Goal: Information Seeking & Learning: Learn about a topic

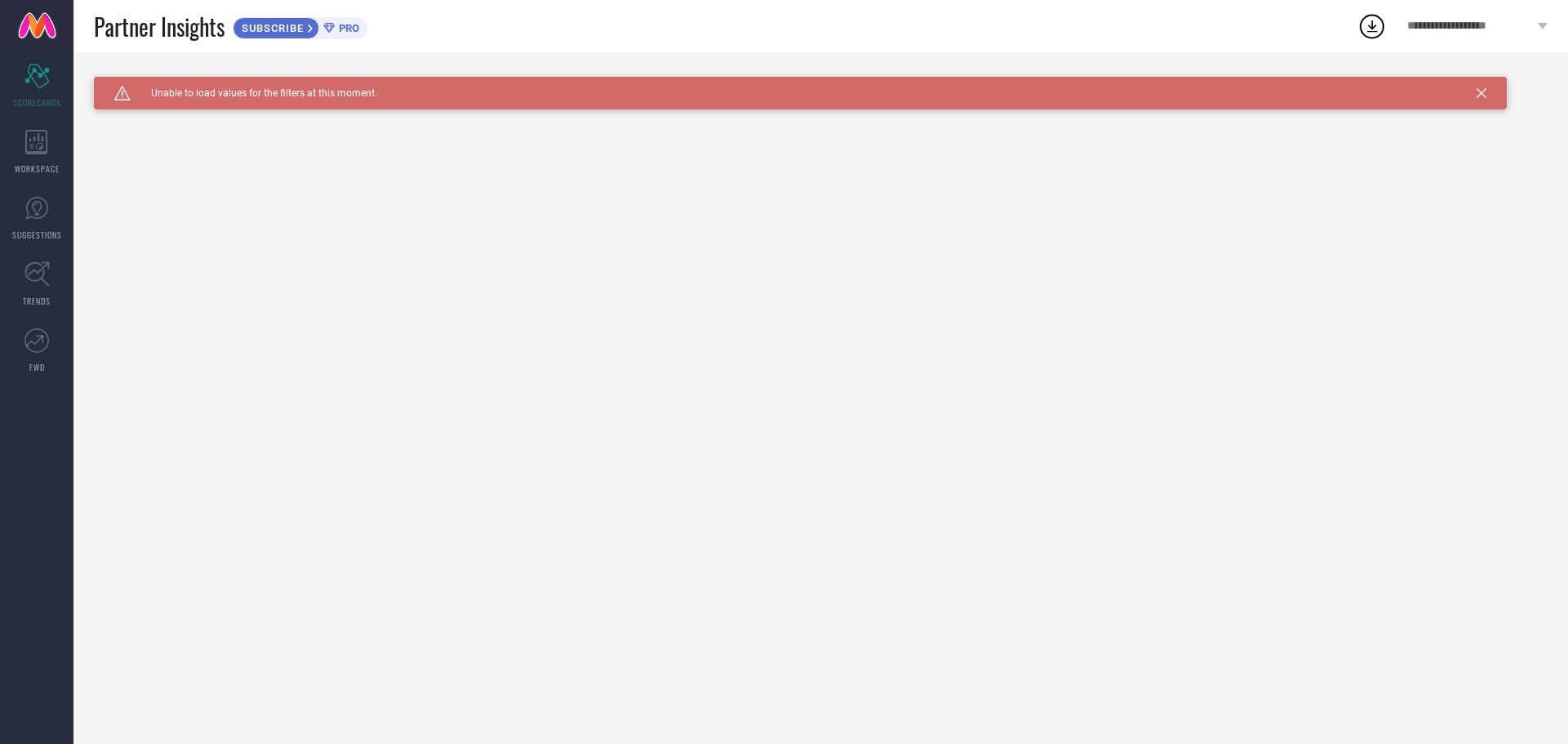
drag, startPoint x: 319, startPoint y: 96, endPoint x: 517, endPoint y: 38, distance: 206.3
click at [319, 95] on span "Unable to load values for the filters at this moment." at bounding box center [253, 93] width 247 height 12
click at [1439, 20] on span "**********" at bounding box center [1470, 26] width 126 height 14
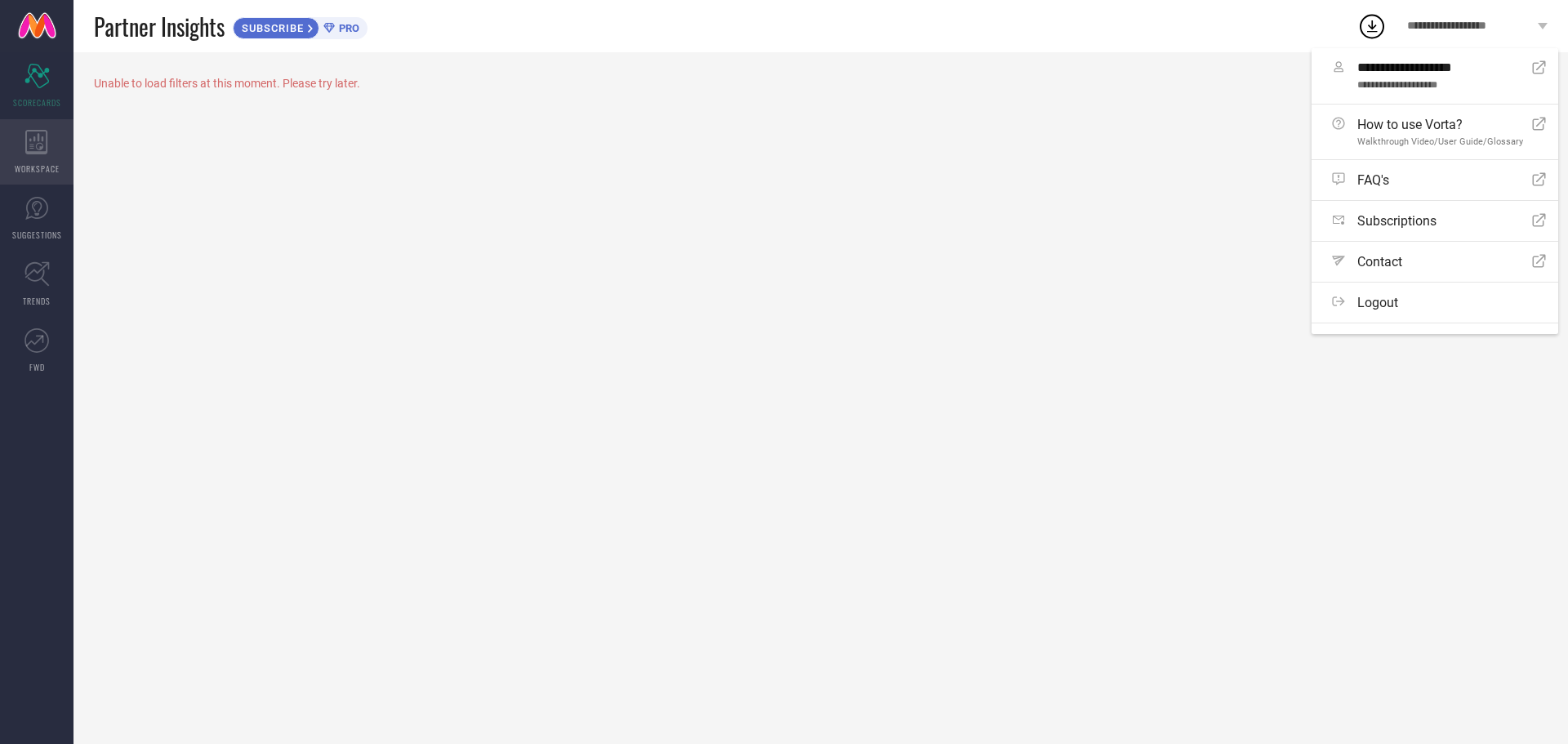
click at [14, 163] on div "WORKSPACE" at bounding box center [36, 151] width 73 height 65
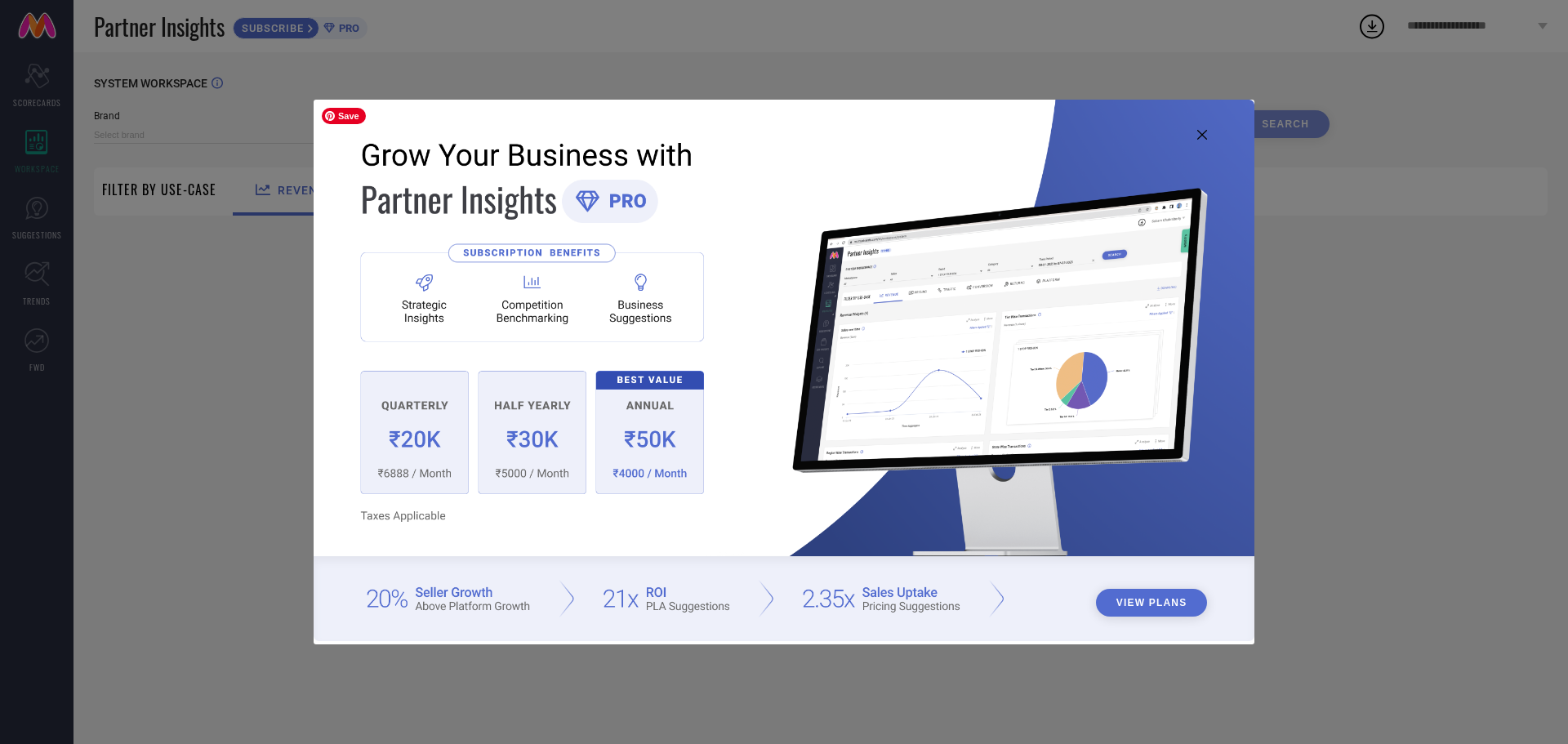
type input "1 STOP FASHION"
type input "All"
click at [1201, 131] on icon at bounding box center [1202, 135] width 10 height 10
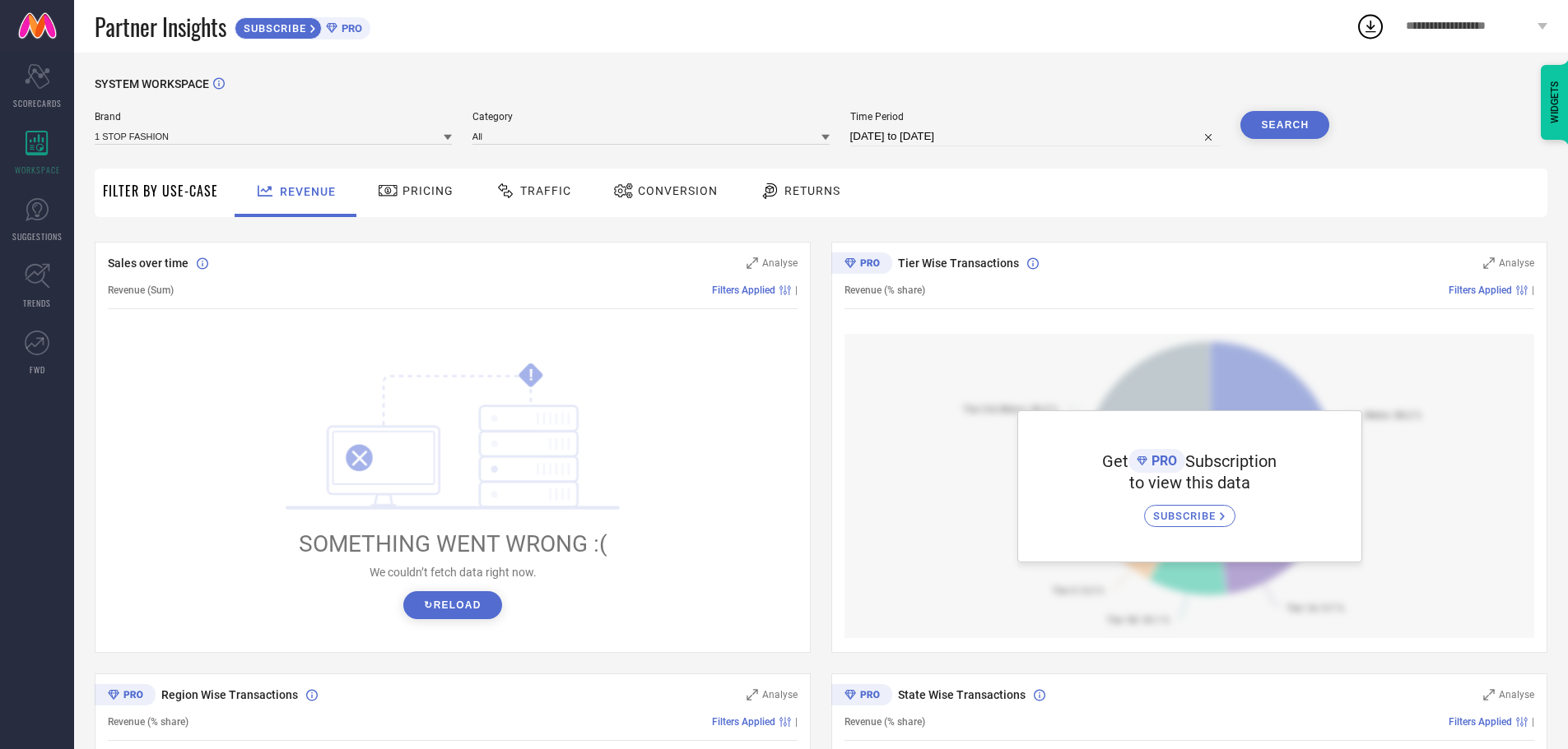
click at [1483, 24] on span "**********" at bounding box center [1469, 27] width 127 height 14
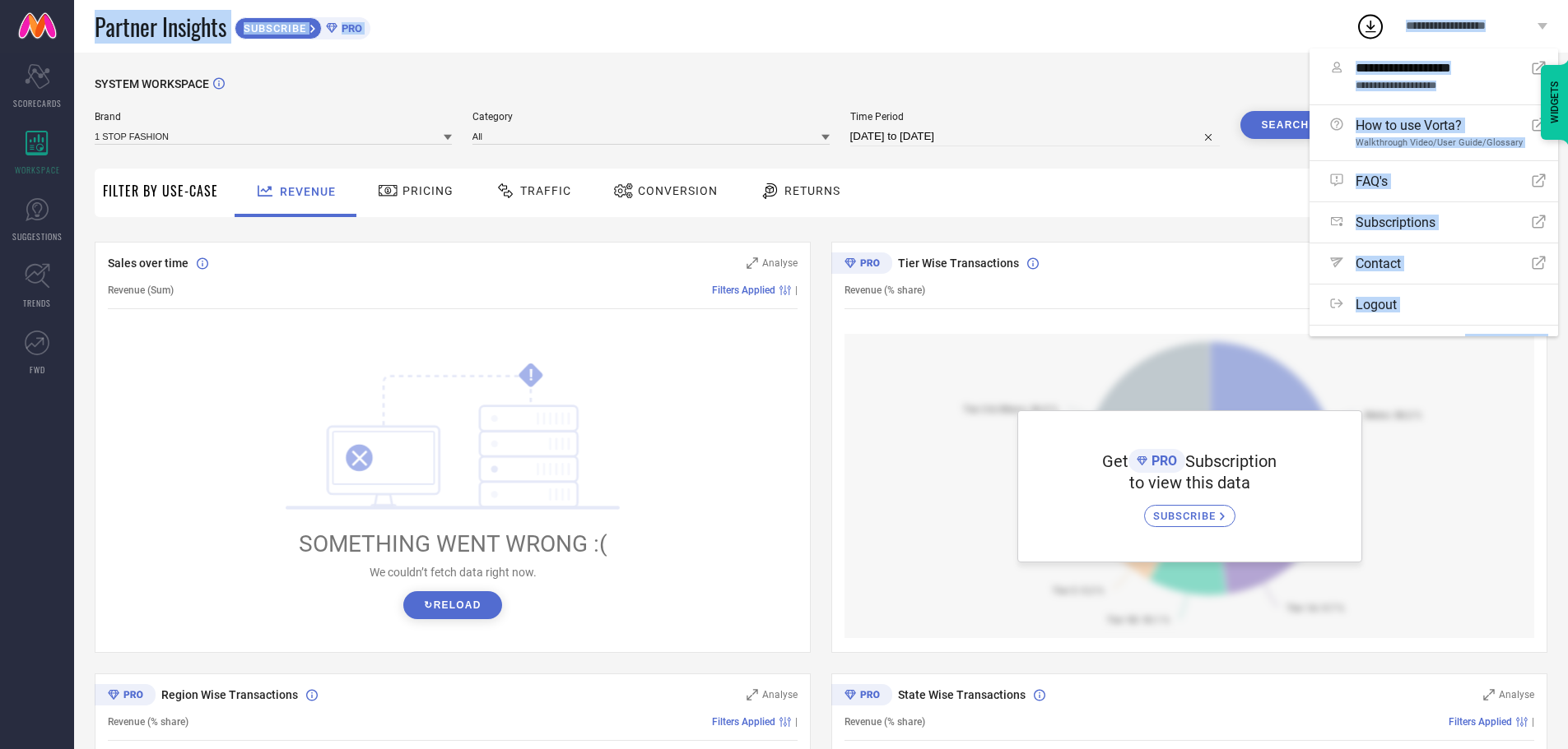
click at [64, 52] on div "**********" at bounding box center [784, 554] width 1568 height 1110
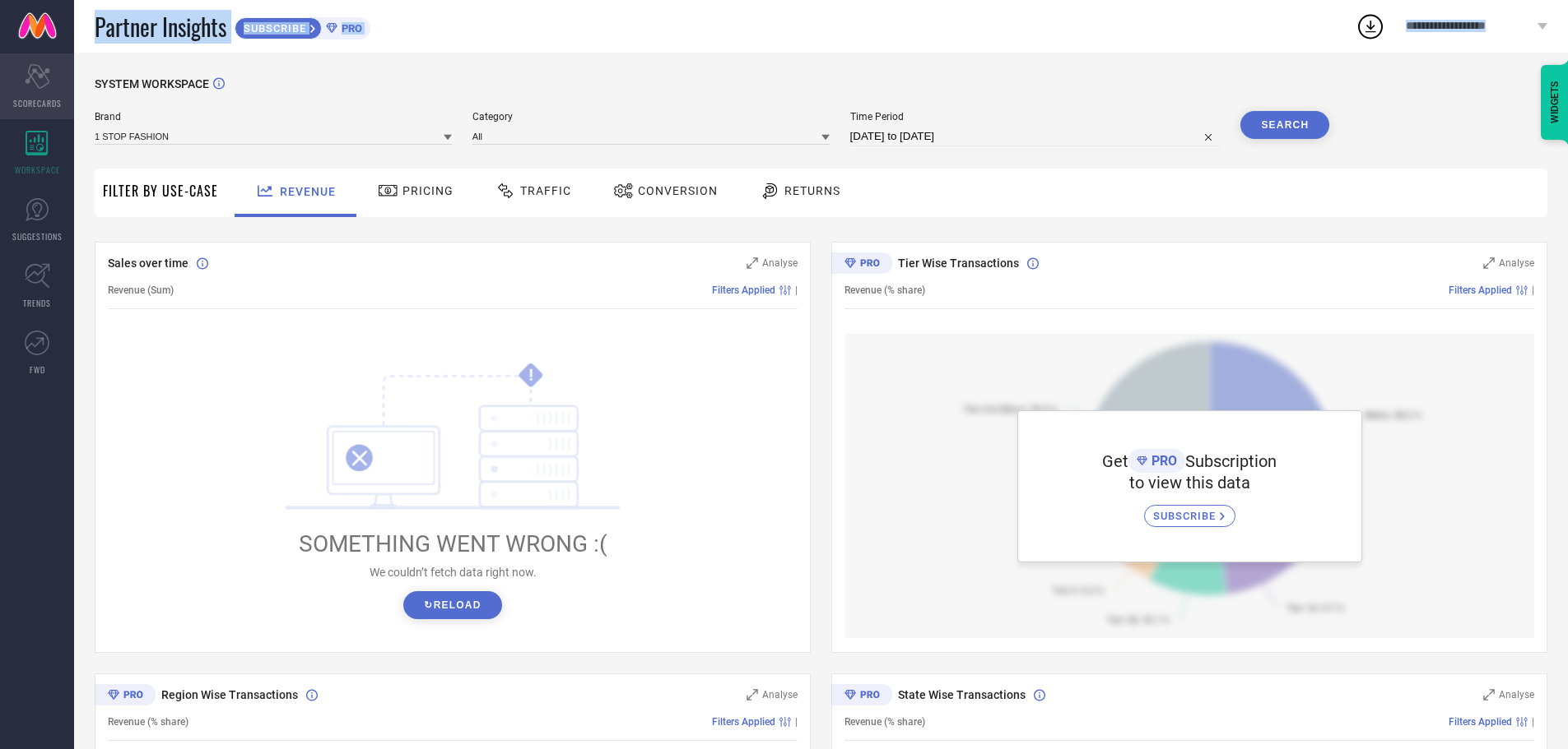
click at [32, 83] on icon "Scorecard" at bounding box center [37, 76] width 26 height 25
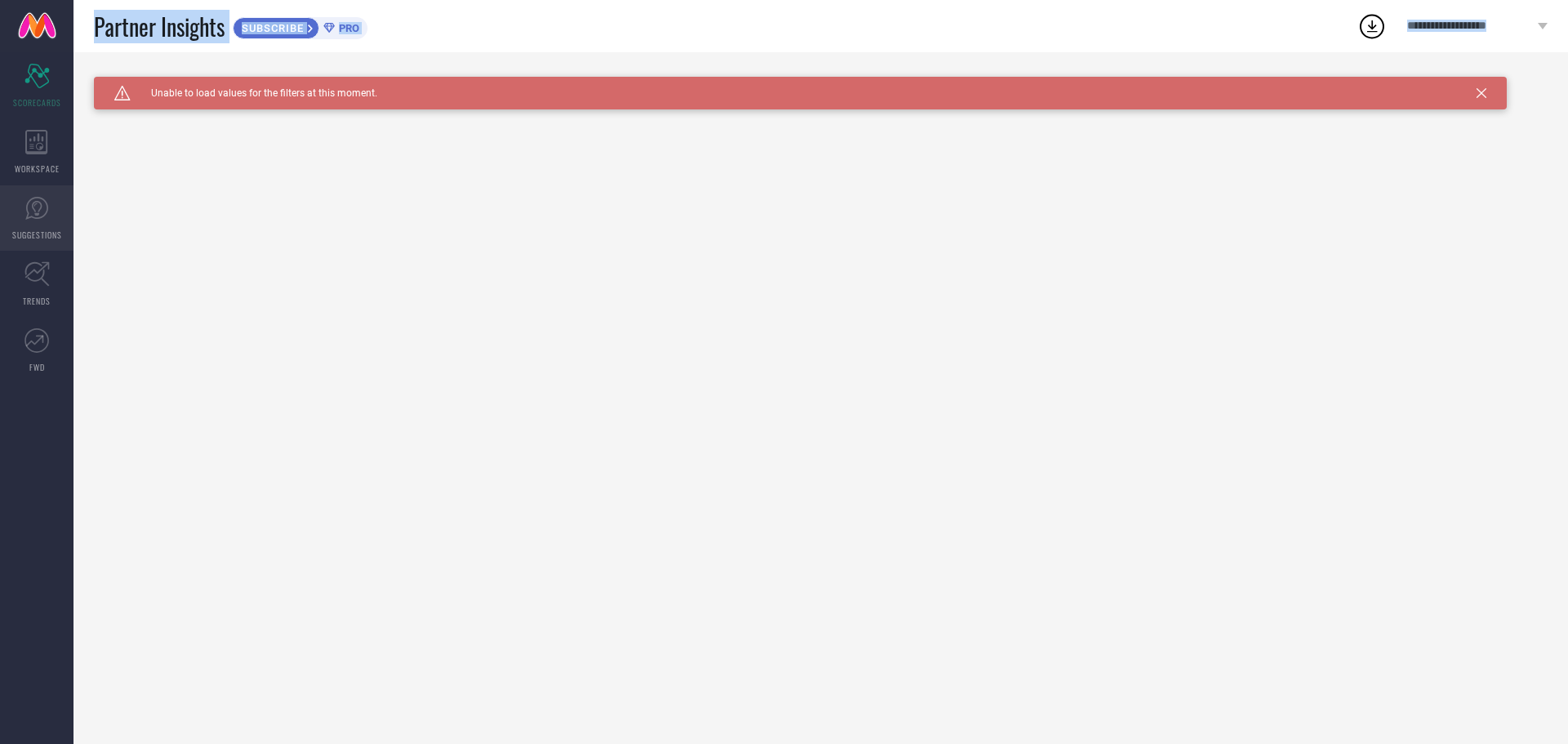
click at [45, 218] on icon at bounding box center [37, 208] width 25 height 25
click at [19, 273] on link "TRENDS" at bounding box center [36, 284] width 73 height 65
drag, startPoint x: 48, startPoint y: 363, endPoint x: 68, endPoint y: 334, distance: 35.2
click at [47, 363] on link "FWD" at bounding box center [36, 350] width 73 height 65
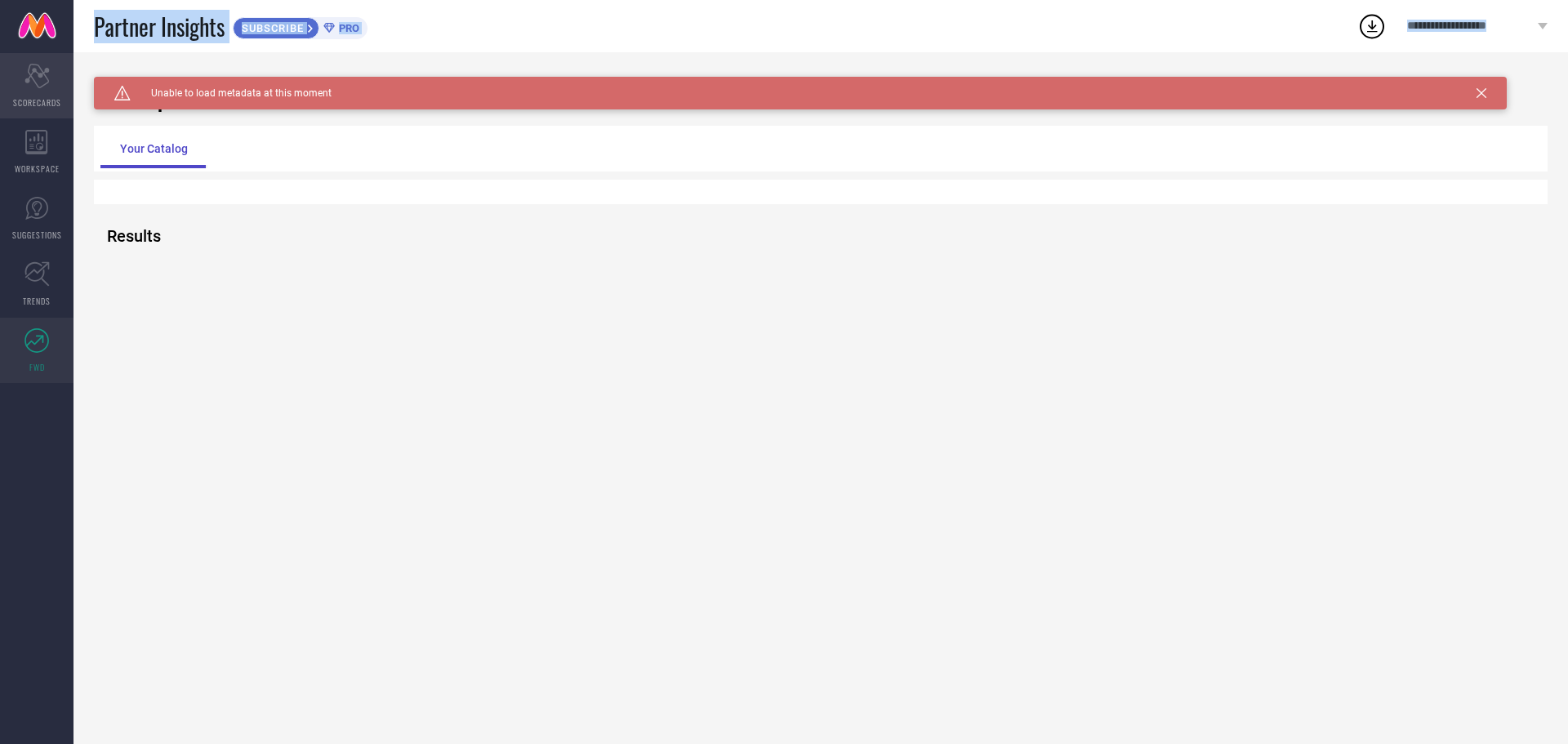
click at [60, 101] on span "SCORECARDS" at bounding box center [37, 102] width 48 height 12
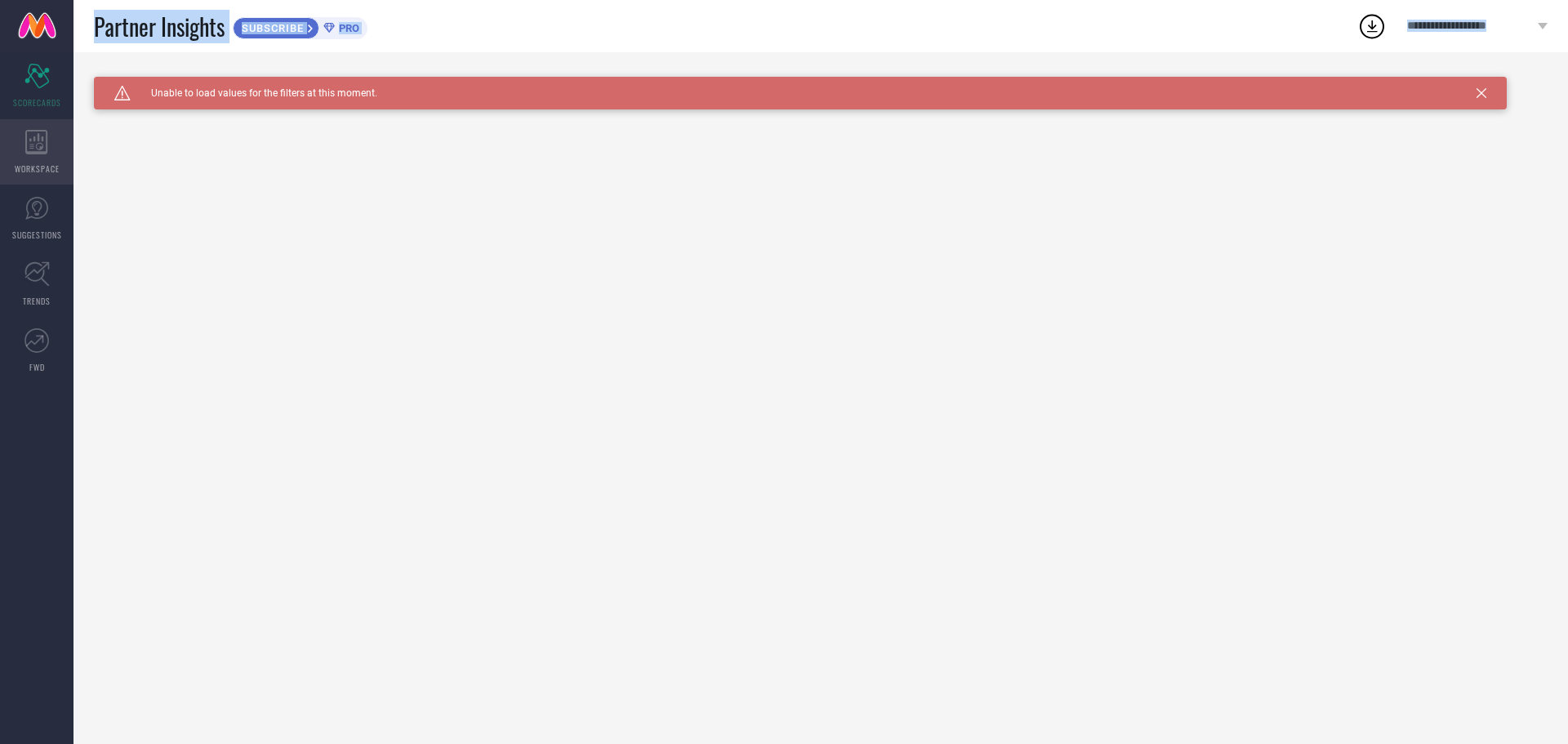
click at [17, 156] on div "WORKSPACE" at bounding box center [36, 151] width 73 height 65
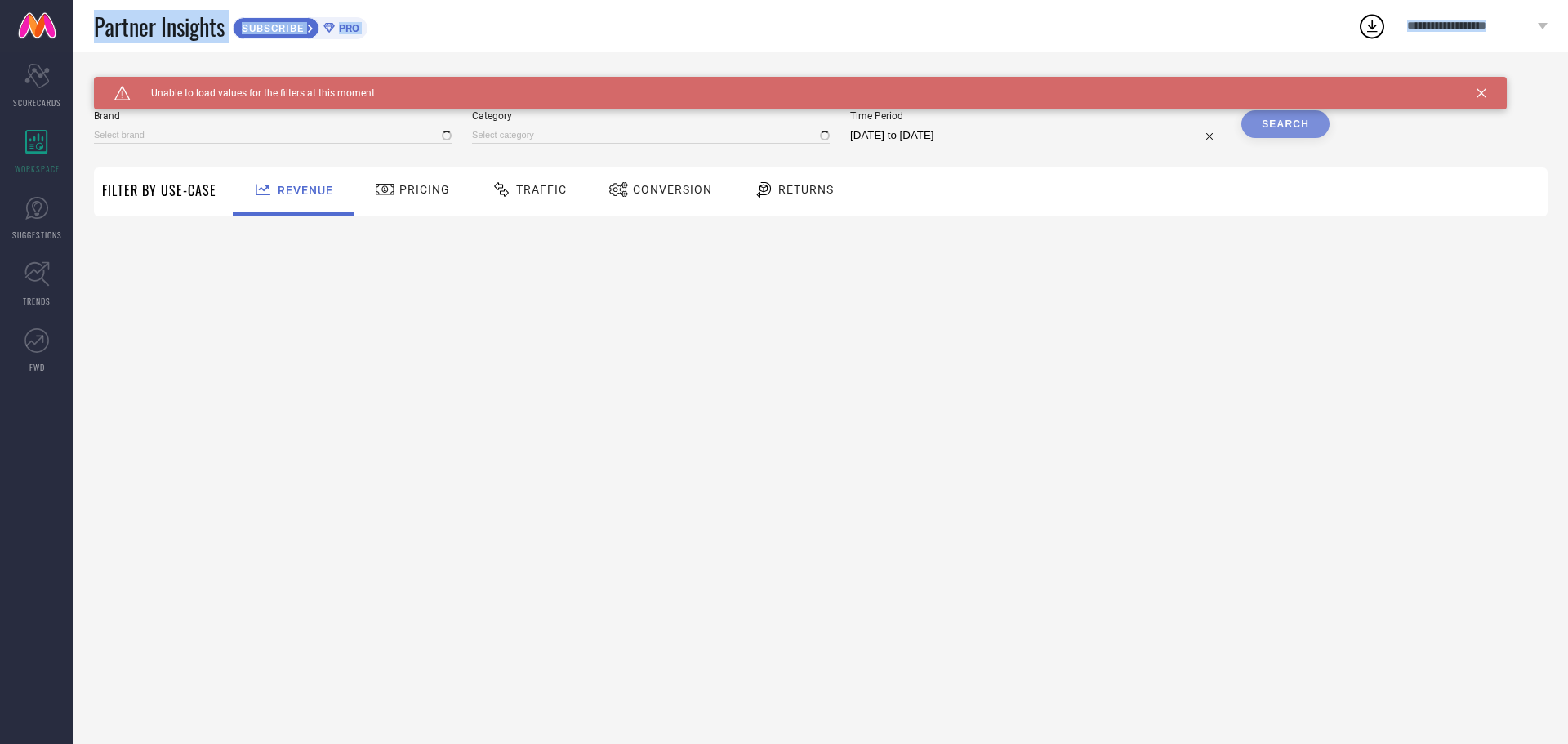
type input "1 STOP FASHION"
type input "All"
click at [267, 17] on link "SUBSCRIBE PRO" at bounding box center [300, 26] width 135 height 26
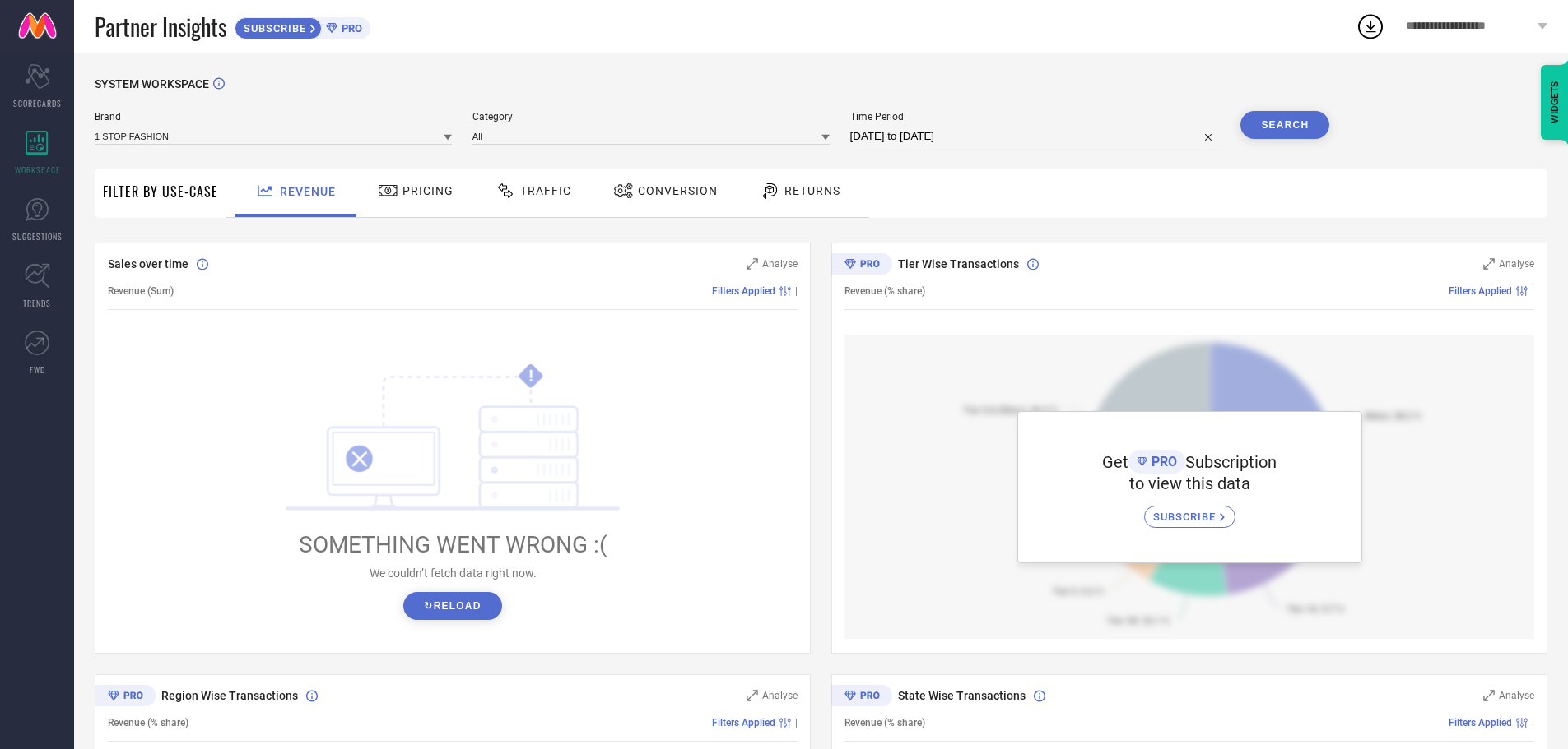
click at [1567, 105] on div "WIDGETS" at bounding box center [1555, 102] width 28 height 75
click at [1209, 91] on div "SYSTEM WORKSPACE" at bounding box center [821, 94] width 1453 height 34
click at [373, 190] on div "Pricing" at bounding box center [415, 191] width 84 height 28
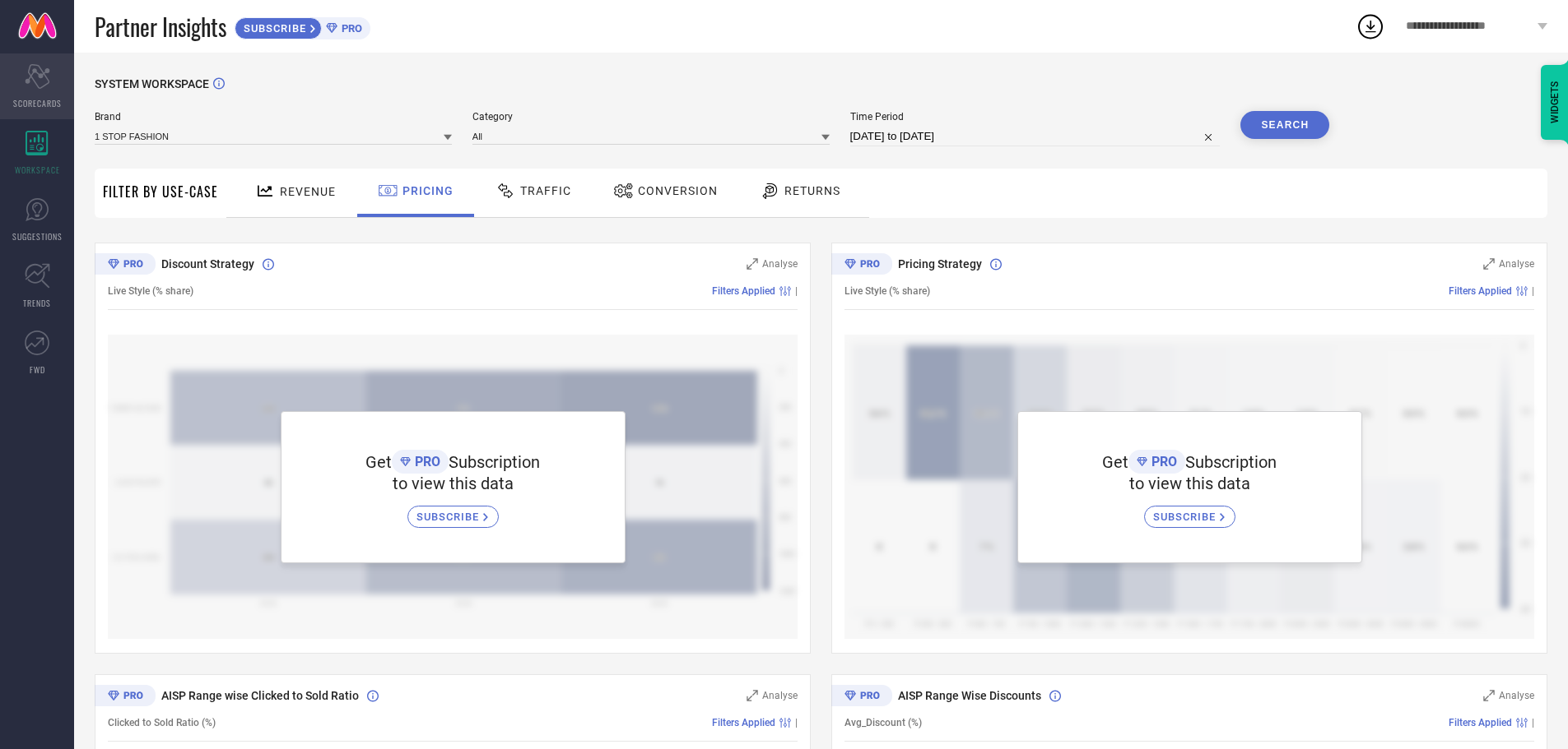
click at [47, 74] on icon "Scorecard" at bounding box center [37, 76] width 26 height 25
